Goal: Information Seeking & Learning: Learn about a topic

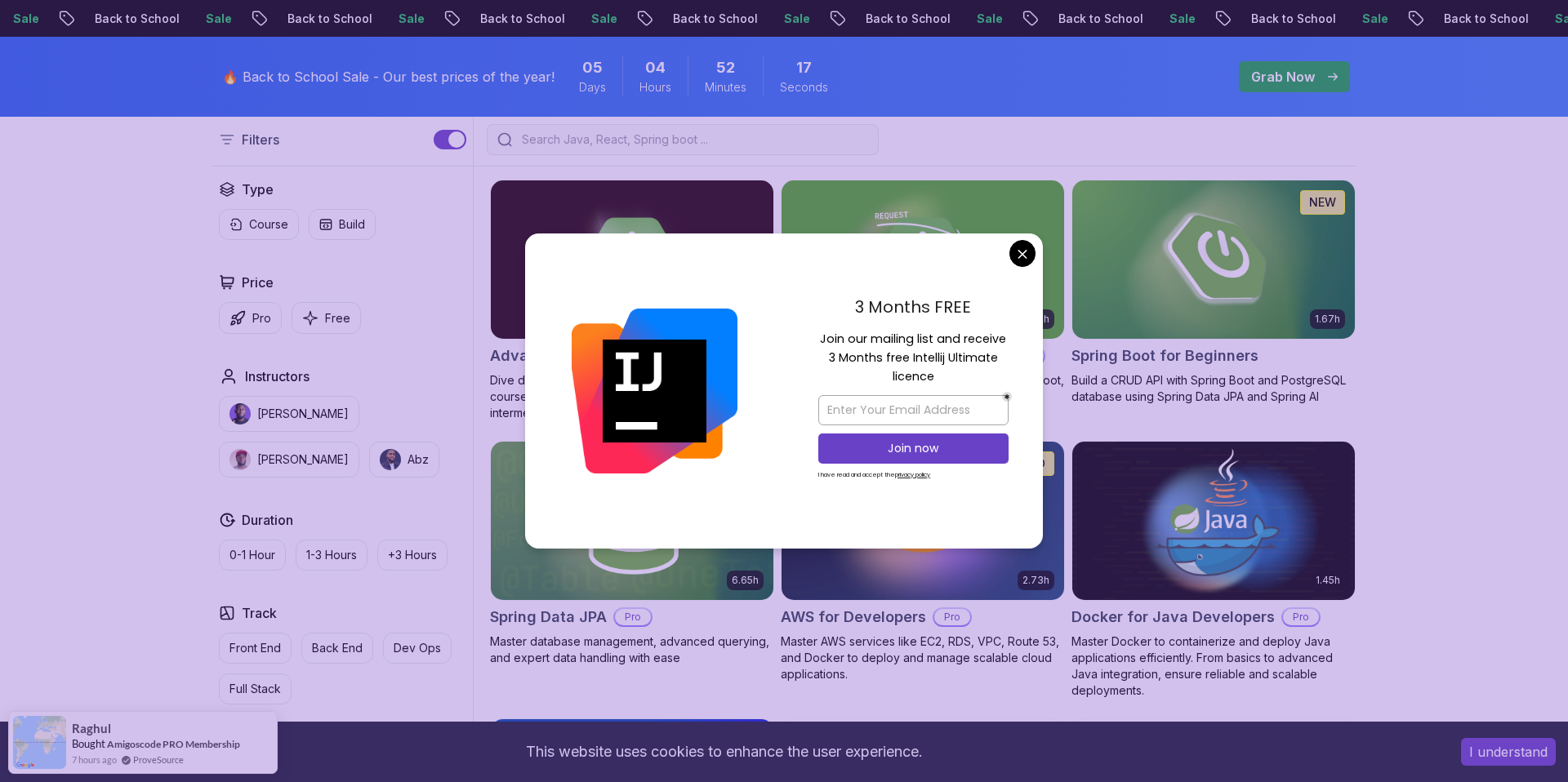
scroll to position [430, 0]
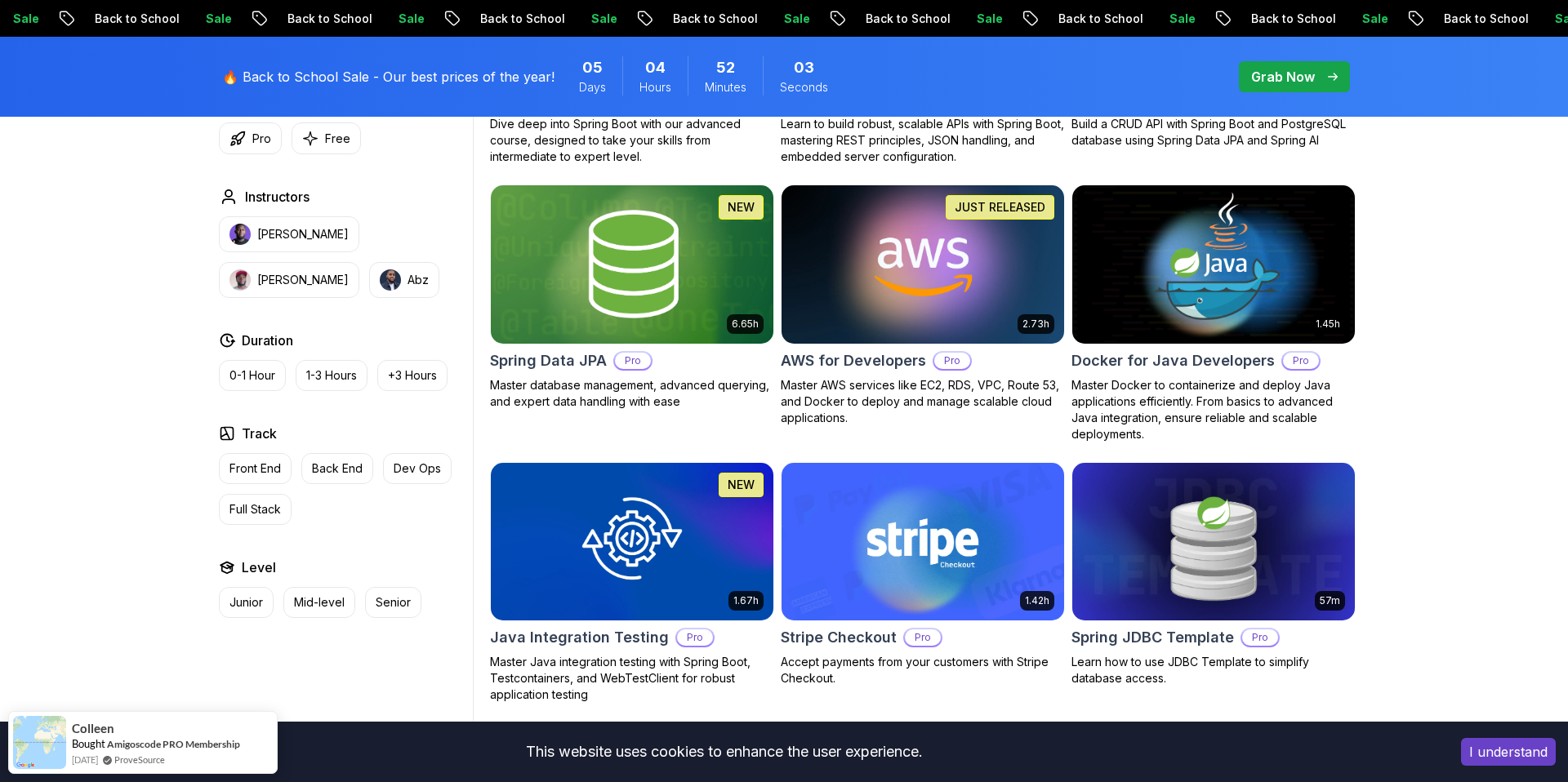
scroll to position [657, 0]
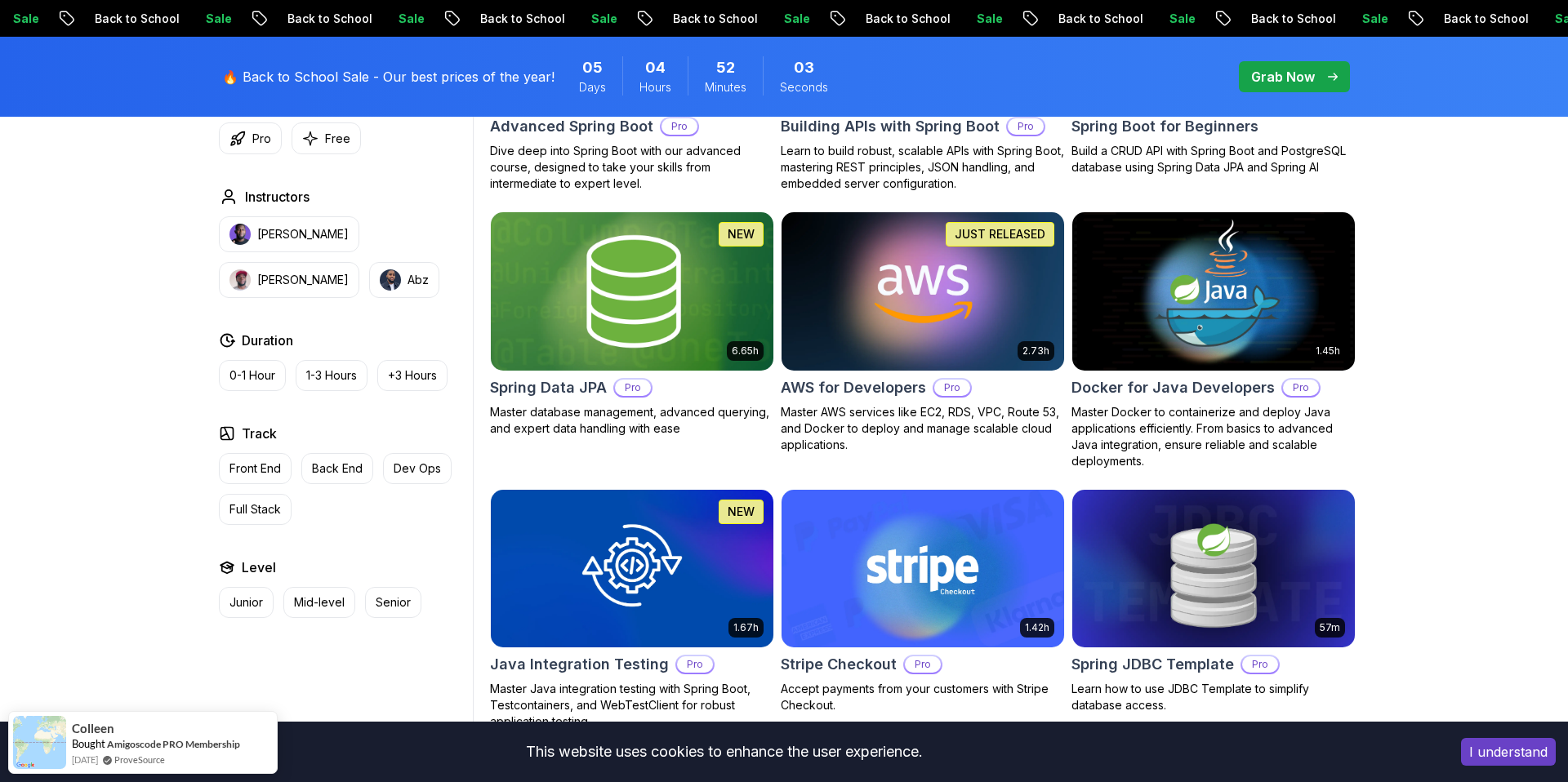
click at [564, 312] on img at bounding box center [632, 291] width 297 height 166
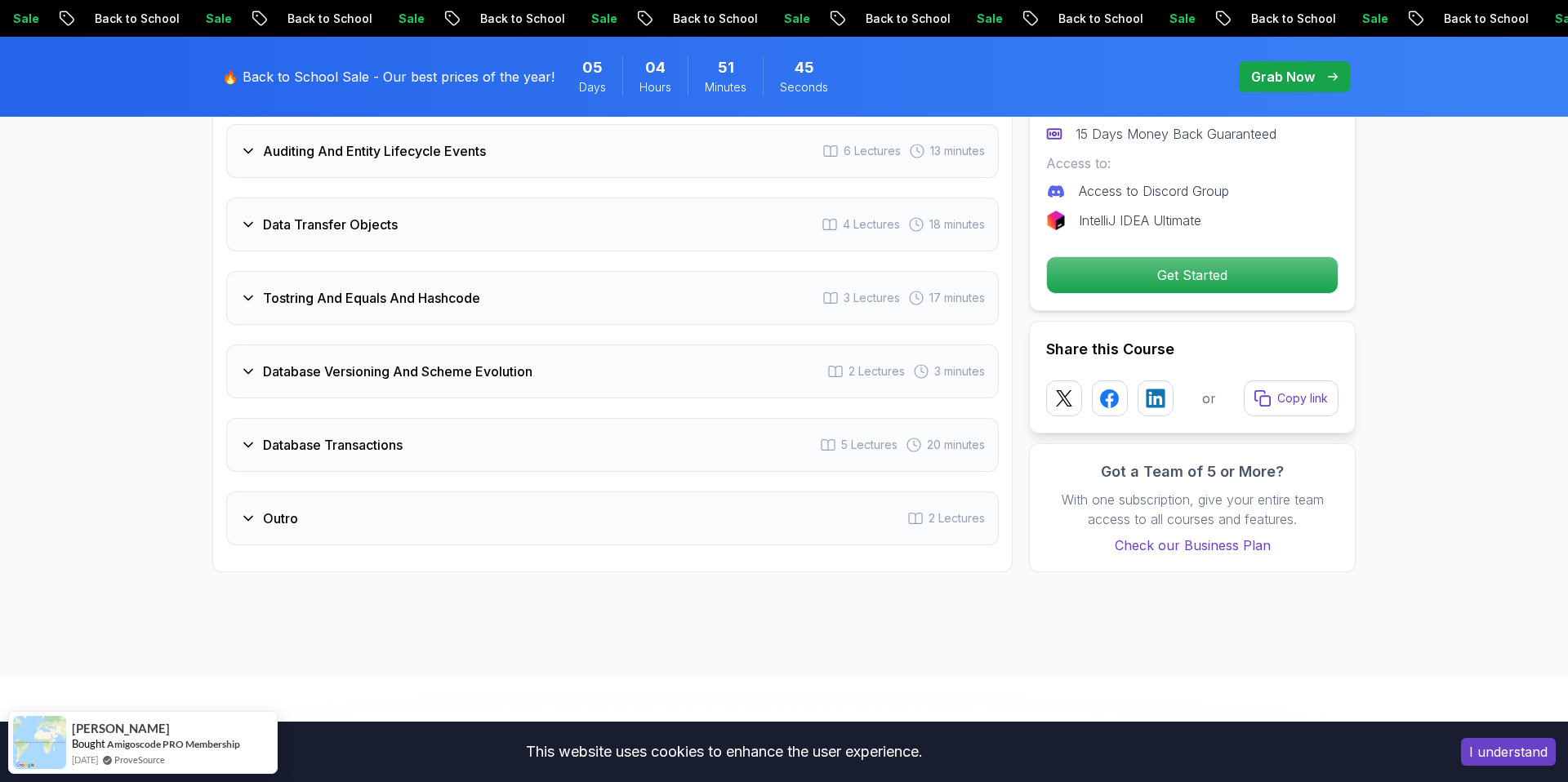
scroll to position [3354, 0]
click at [725, 427] on div "Database Transactions 5 Lectures 20 minutes" at bounding box center [613, 444] width 773 height 54
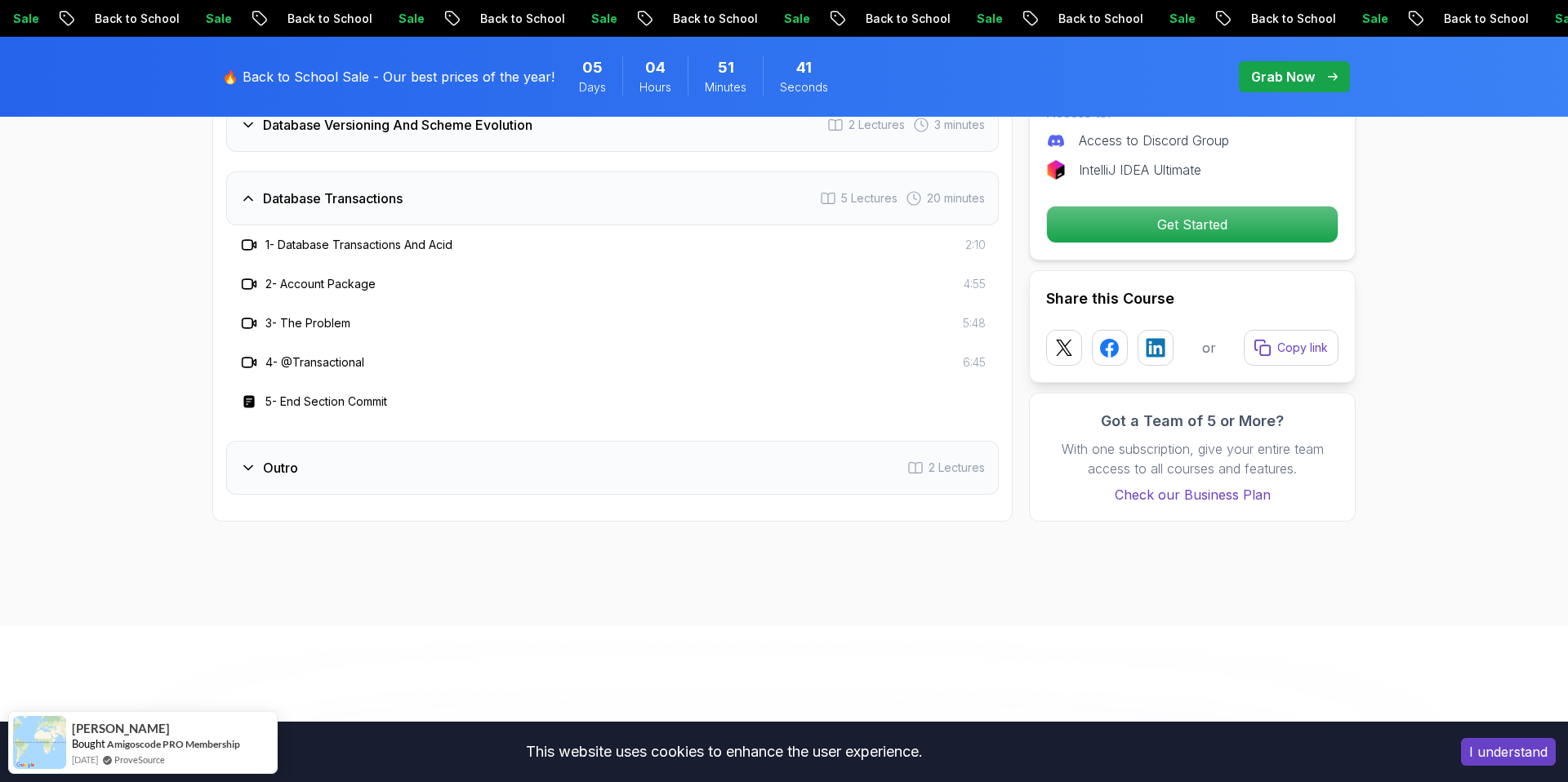
scroll to position [3463, 0]
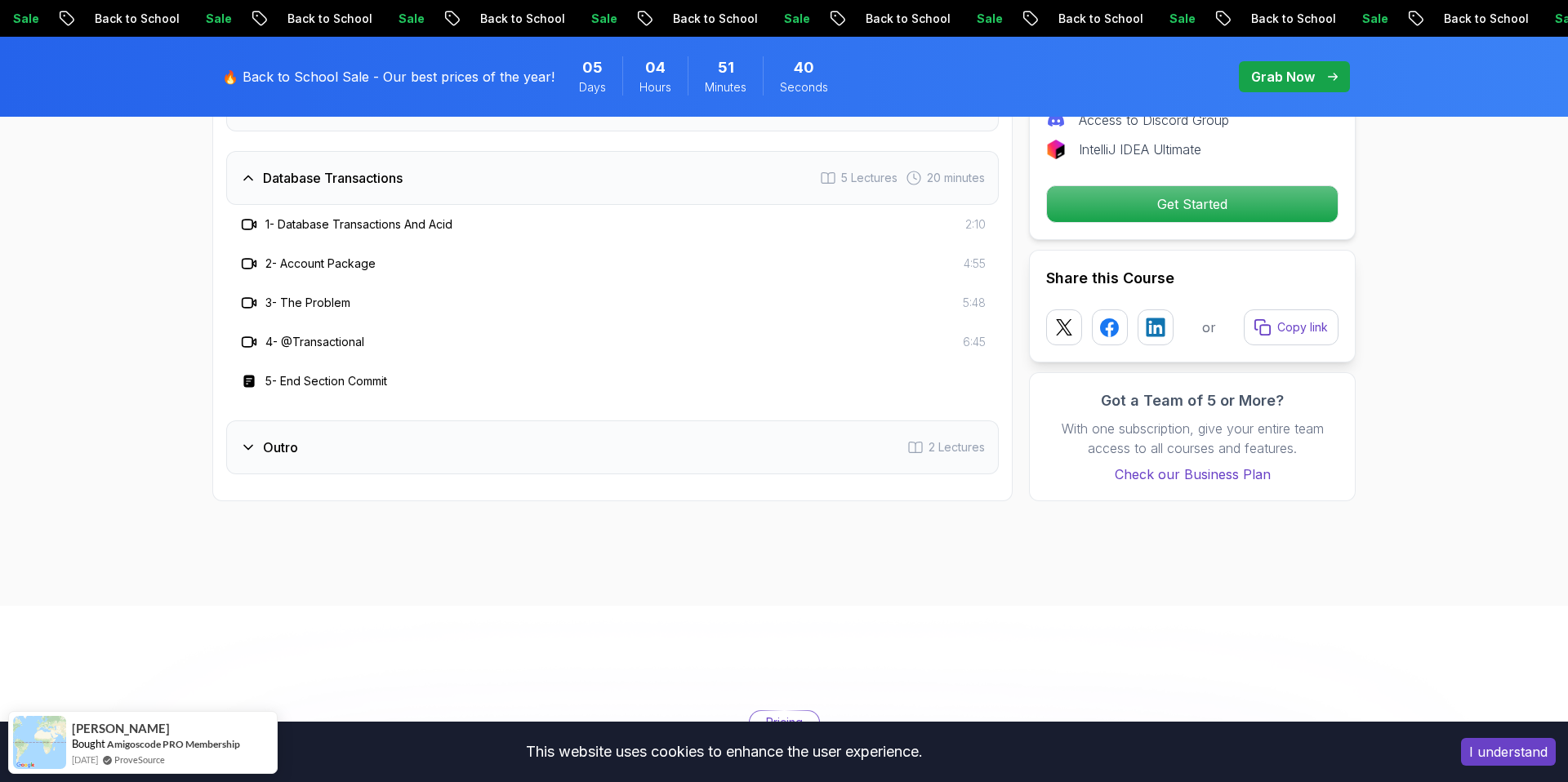
click at [671, 439] on div "Outro 2 Lectures" at bounding box center [613, 447] width 773 height 54
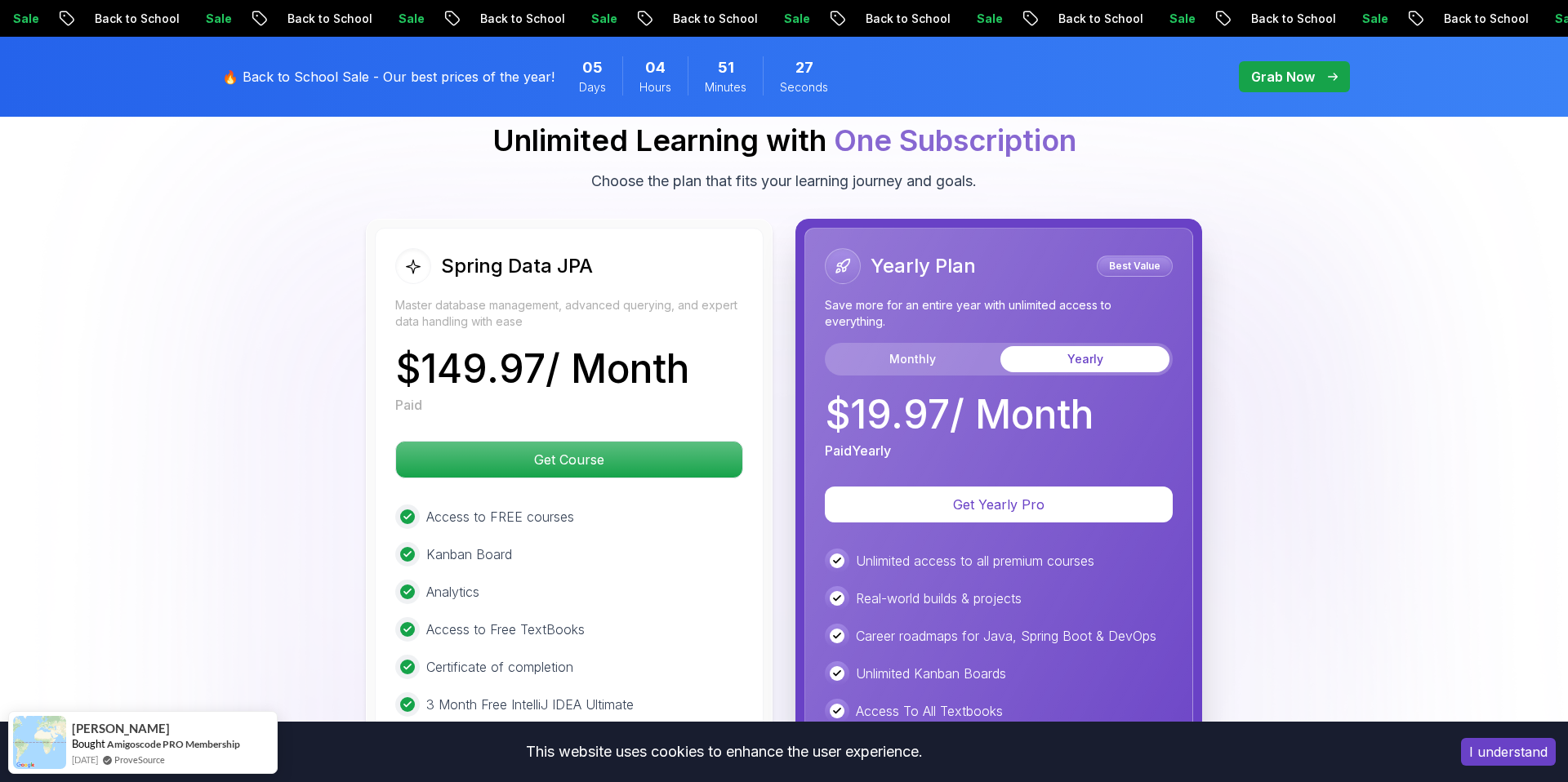
scroll to position [3969, 0]
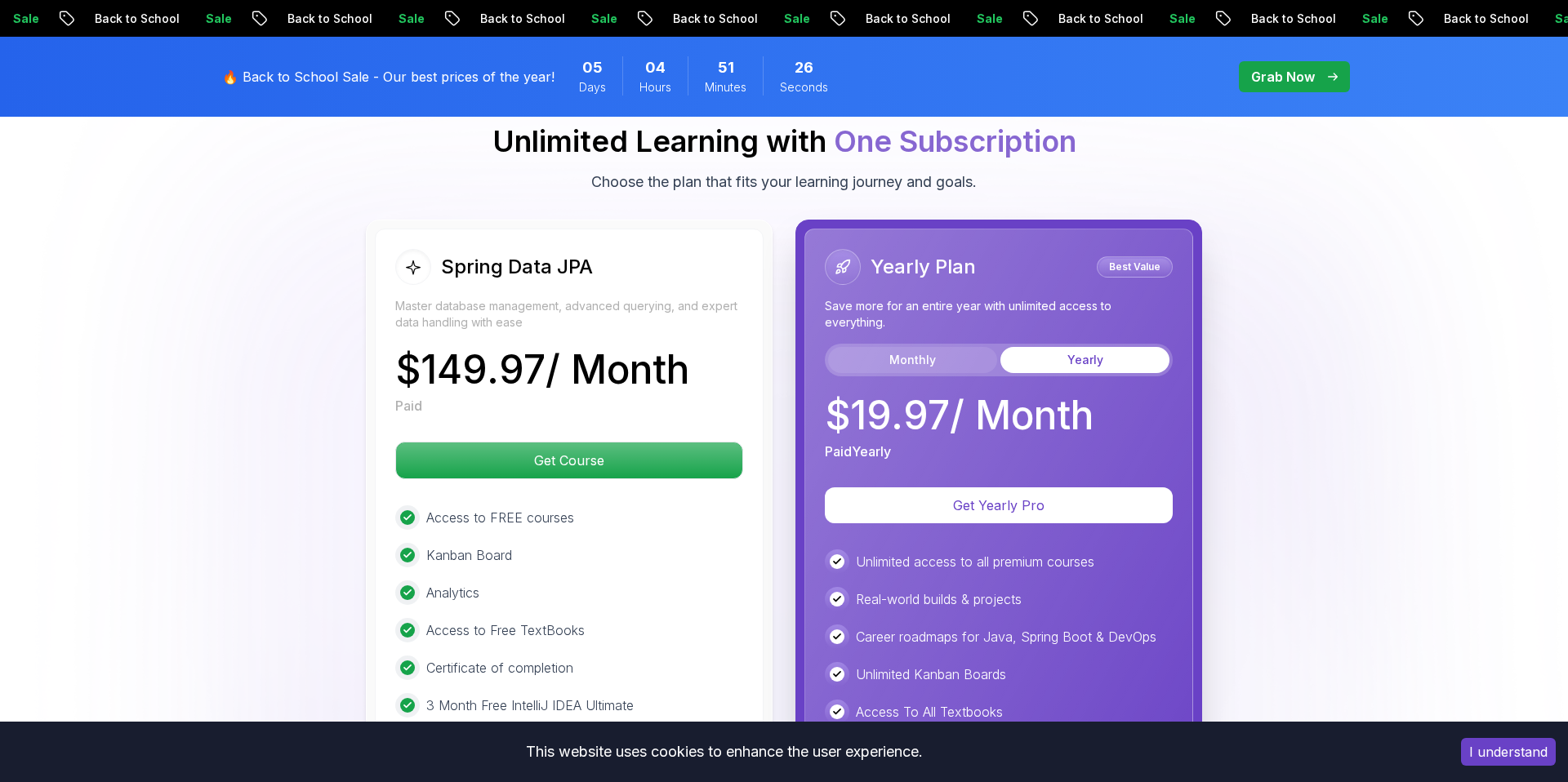
click at [949, 347] on button "Monthly" at bounding box center [912, 360] width 169 height 26
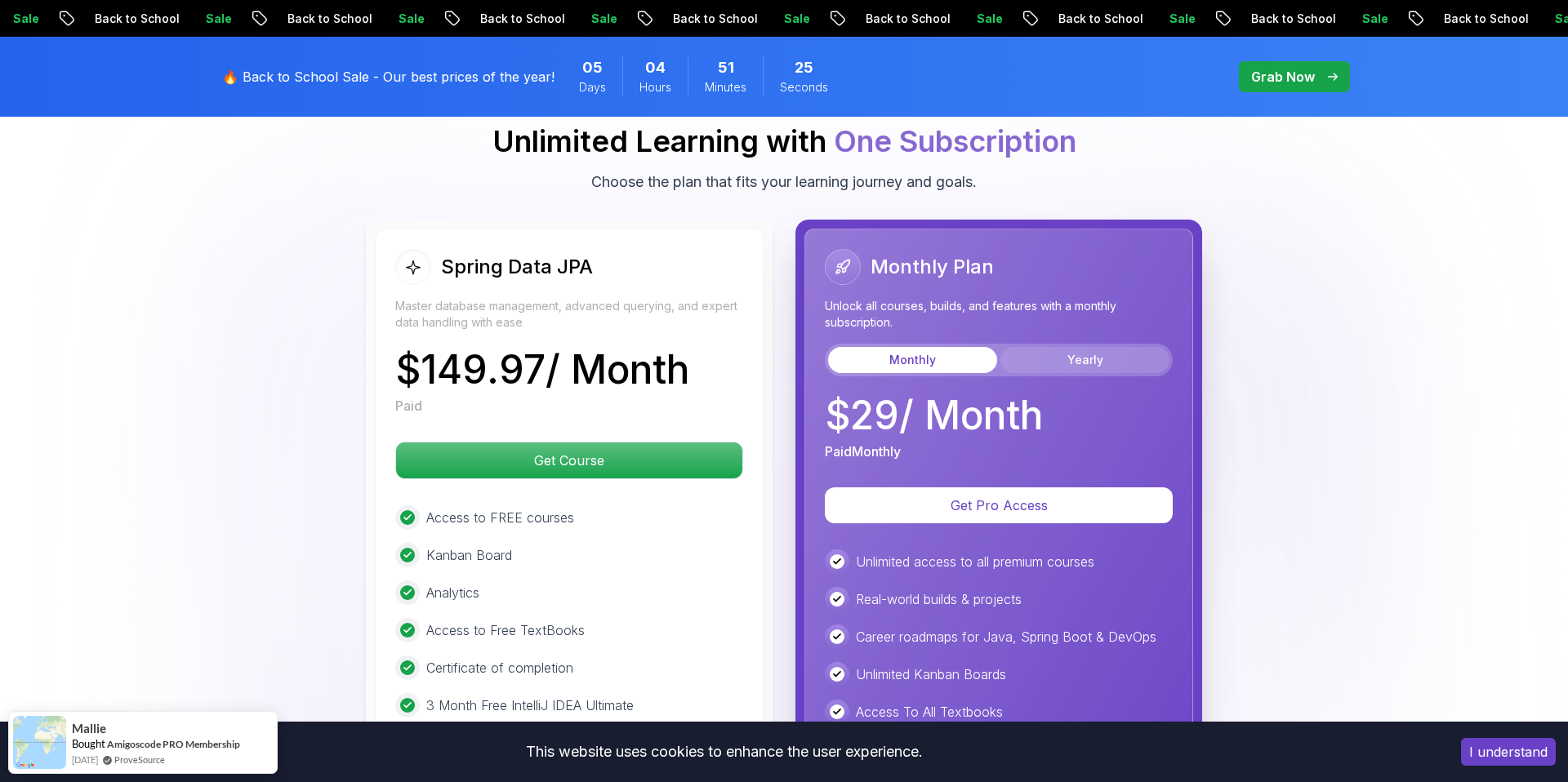
click at [1046, 347] on button "Yearly" at bounding box center [1084, 360] width 169 height 26
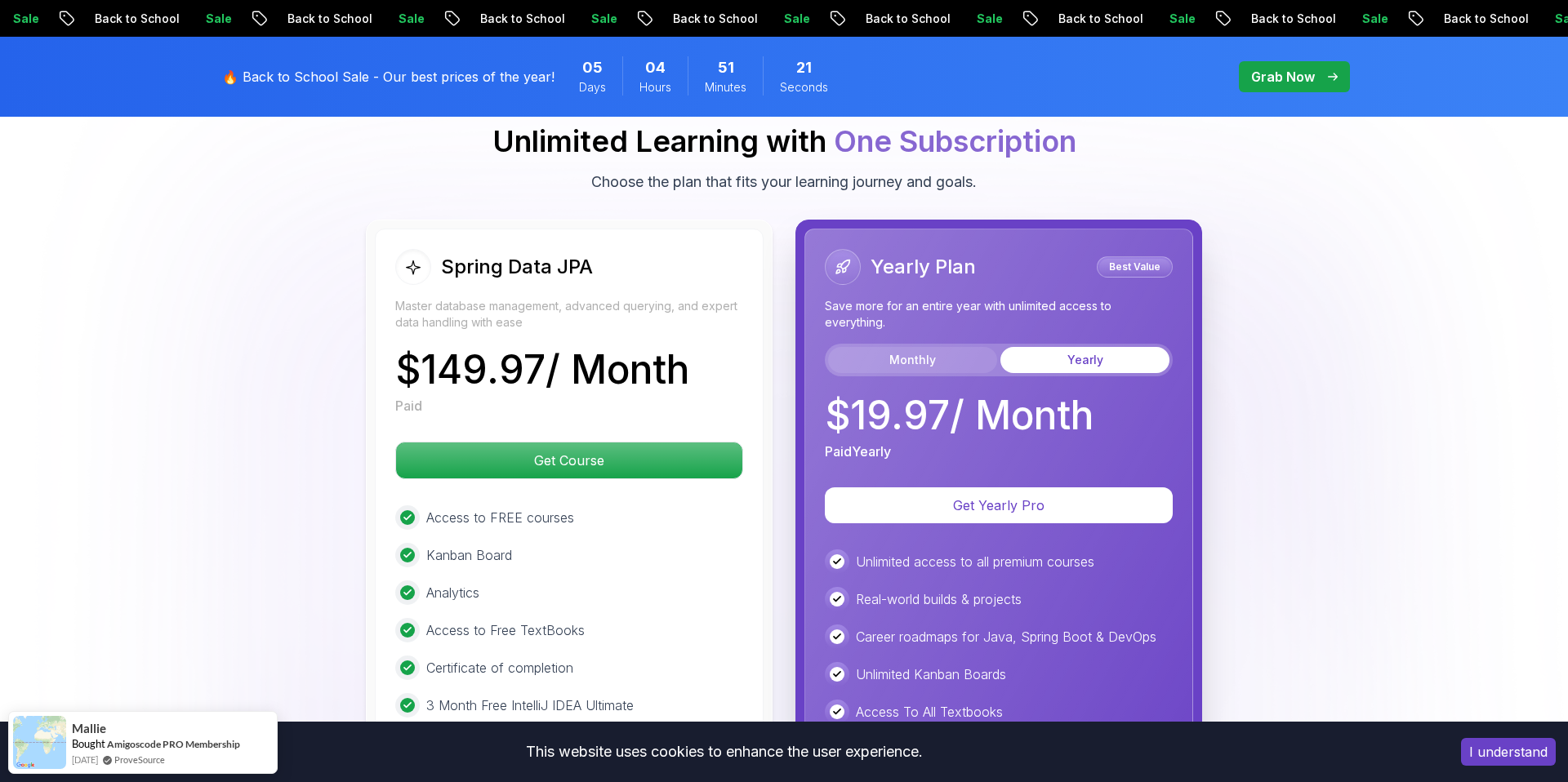
click at [876, 347] on button "Monthly" at bounding box center [912, 360] width 169 height 26
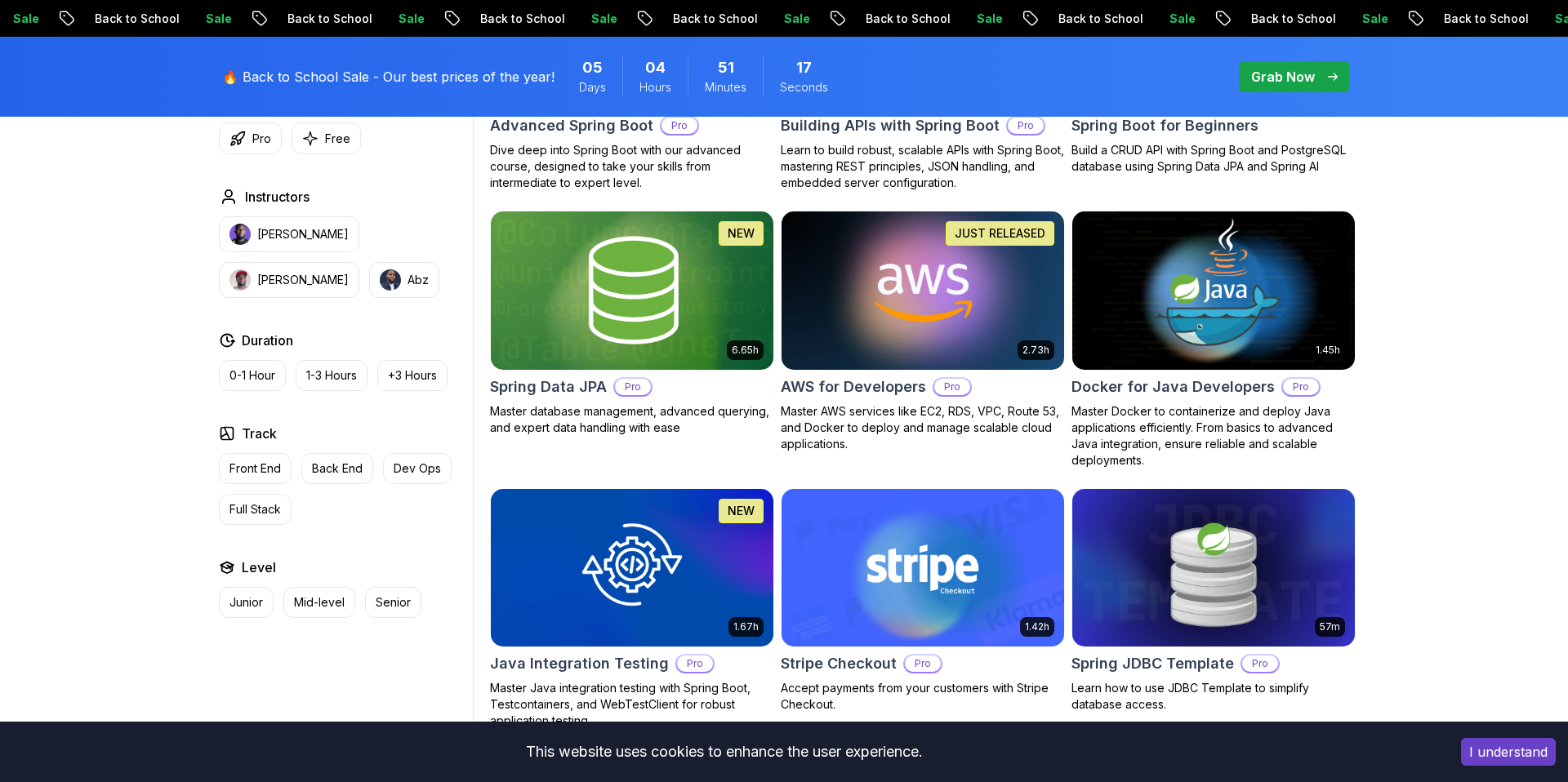
scroll to position [657, 0]
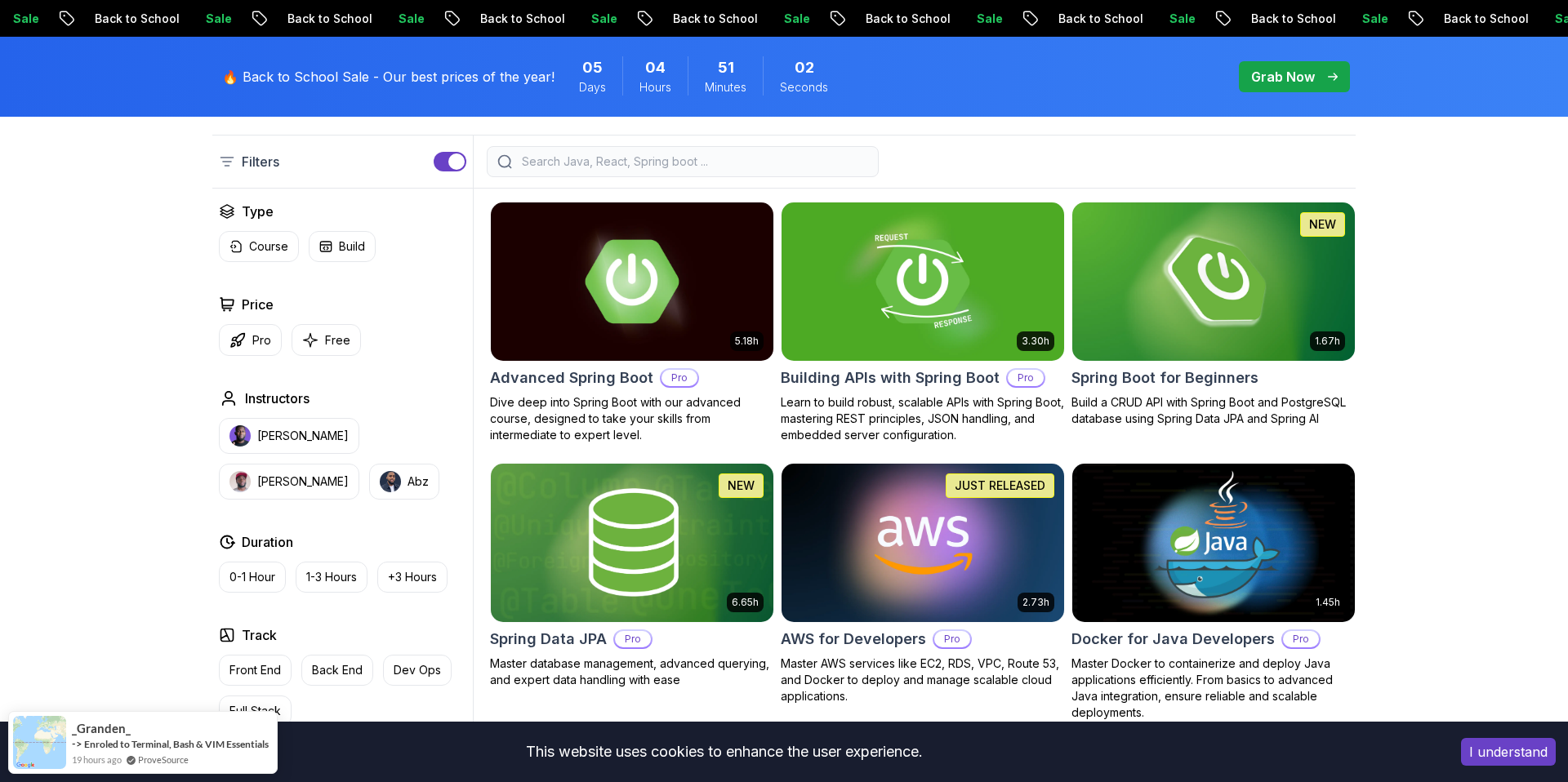
scroll to position [413, 0]
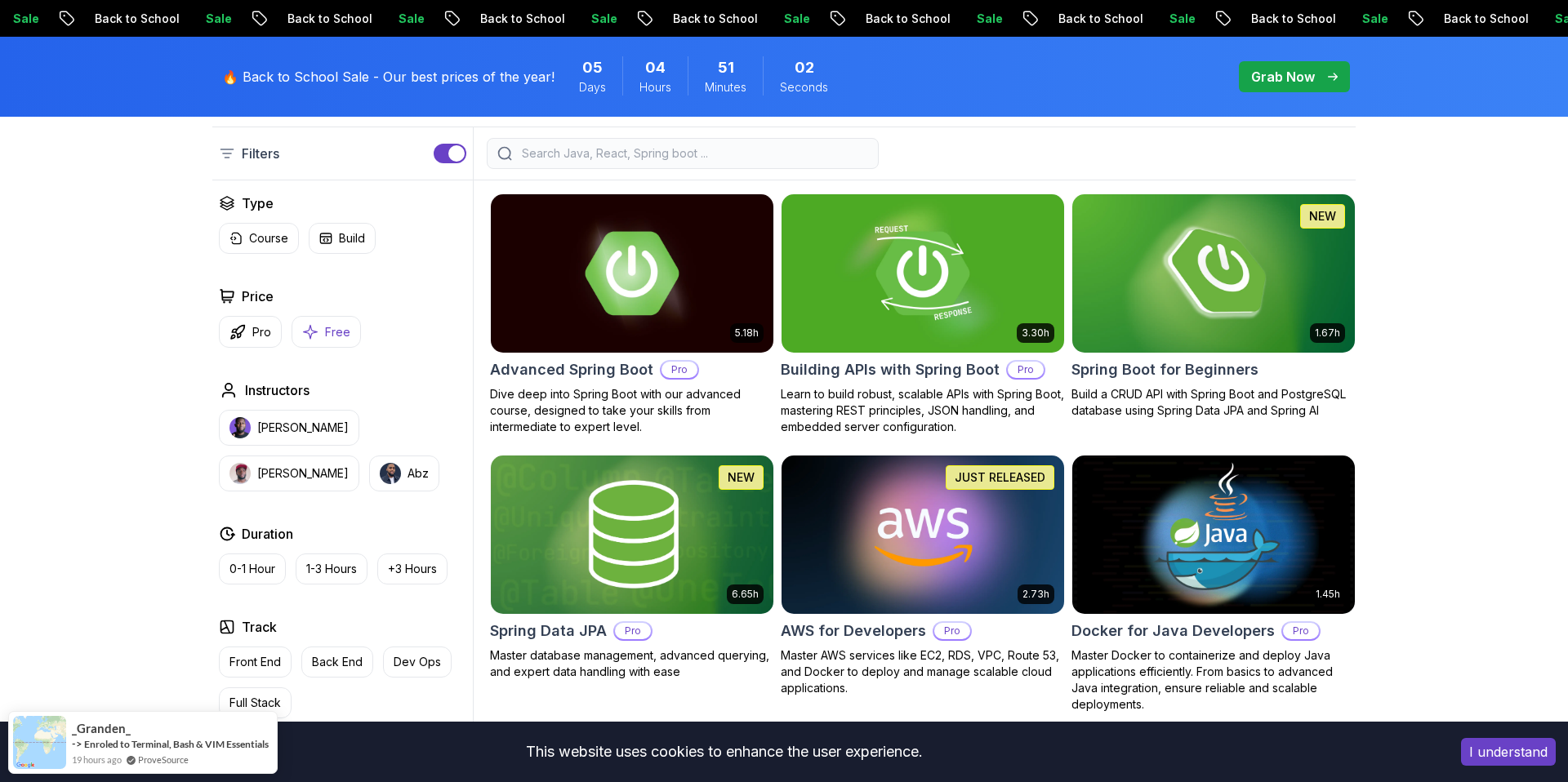
click at [335, 340] on button "Free" at bounding box center [327, 332] width 69 height 32
